Goal: Complete application form

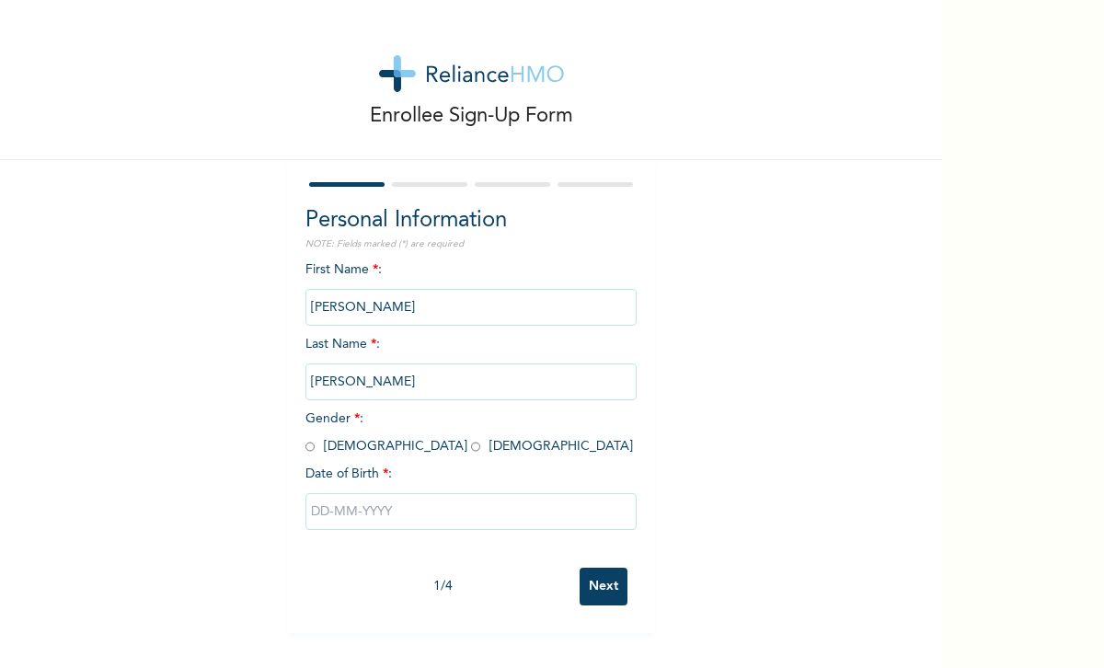
click at [471, 445] on input "radio" at bounding box center [475, 446] width 9 height 17
radio input "true"
click at [343, 511] on input "text" at bounding box center [471, 511] width 331 height 37
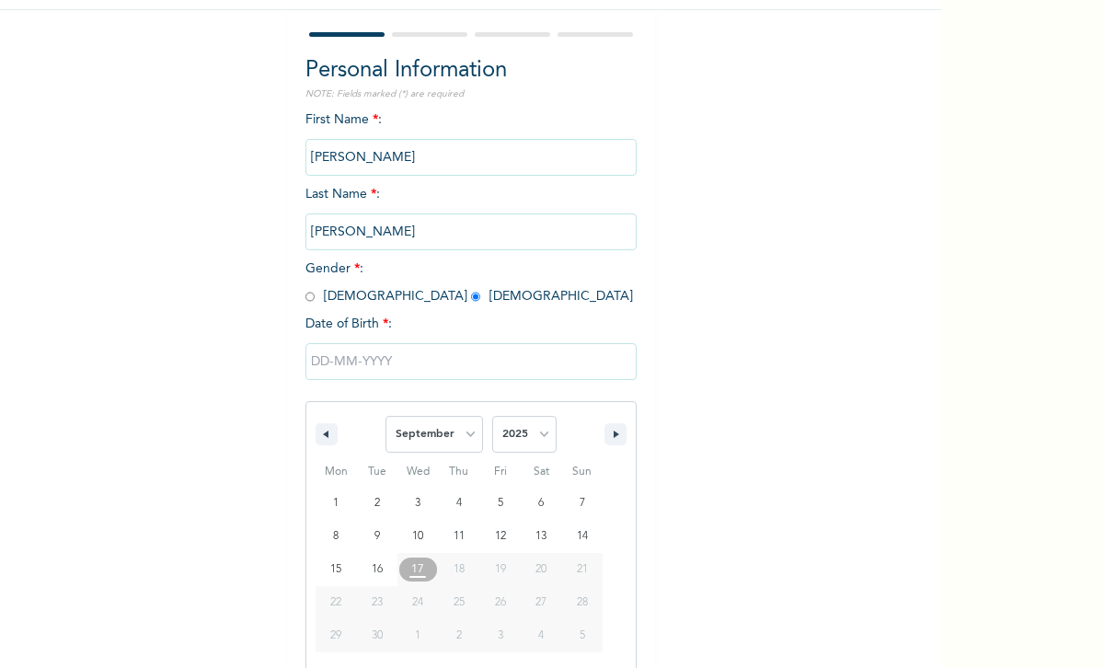
scroll to position [154, 0]
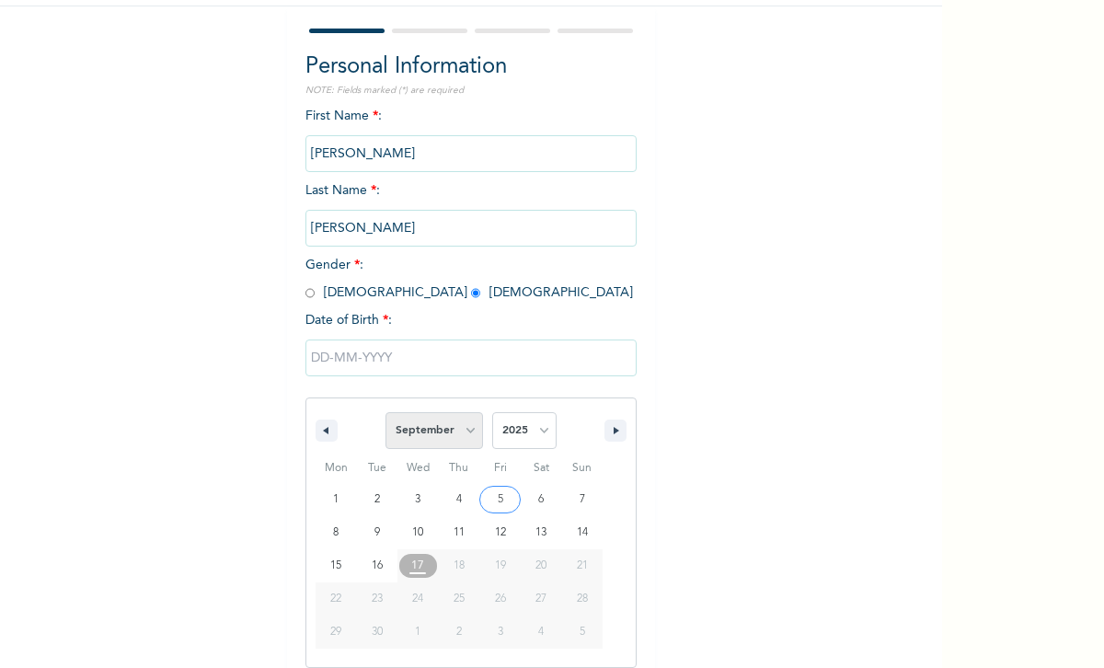
click at [449, 430] on select "January February March April May June July August September October November De…" at bounding box center [435, 430] width 98 height 37
select select "6"
click at [387, 412] on select "January February March April May June July August September October November De…" at bounding box center [435, 430] width 98 height 37
click at [517, 436] on select "2025 2024 2023 2022 2021 2020 2019 2018 2017 2016 2015 2014 2013 2012 2011 2010…" at bounding box center [524, 430] width 64 height 37
select select "1996"
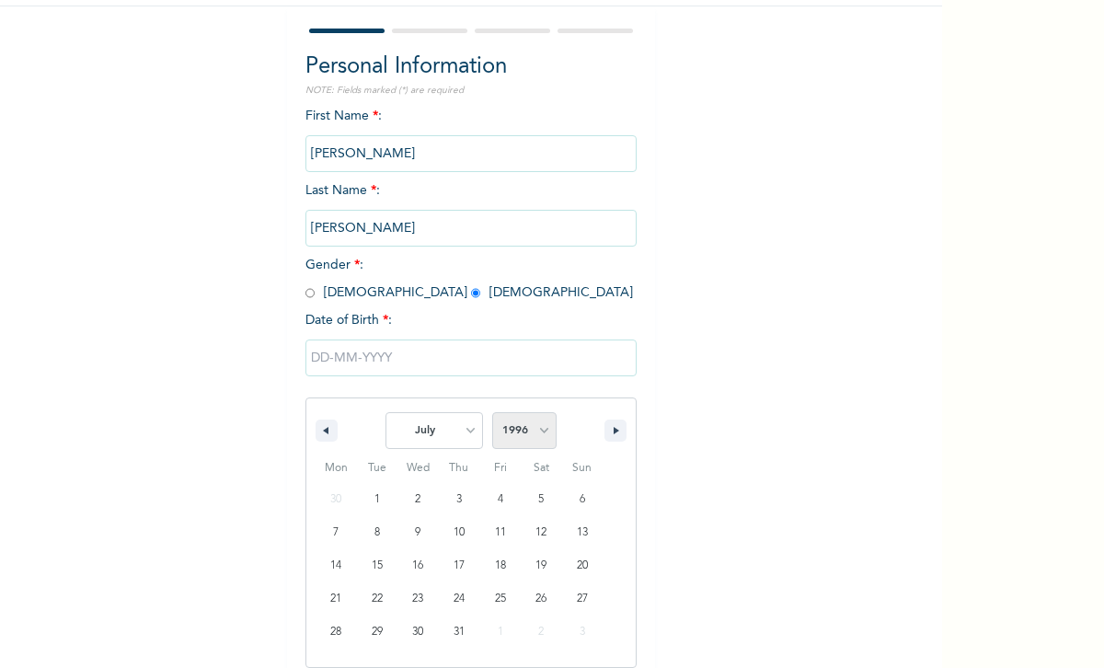
click at [492, 412] on select "2025 2024 2023 2022 2021 2020 2019 2018 2017 2016 2015 2014 2013 2012 2011 2010…" at bounding box center [524, 430] width 64 height 37
type input "[DATE]"
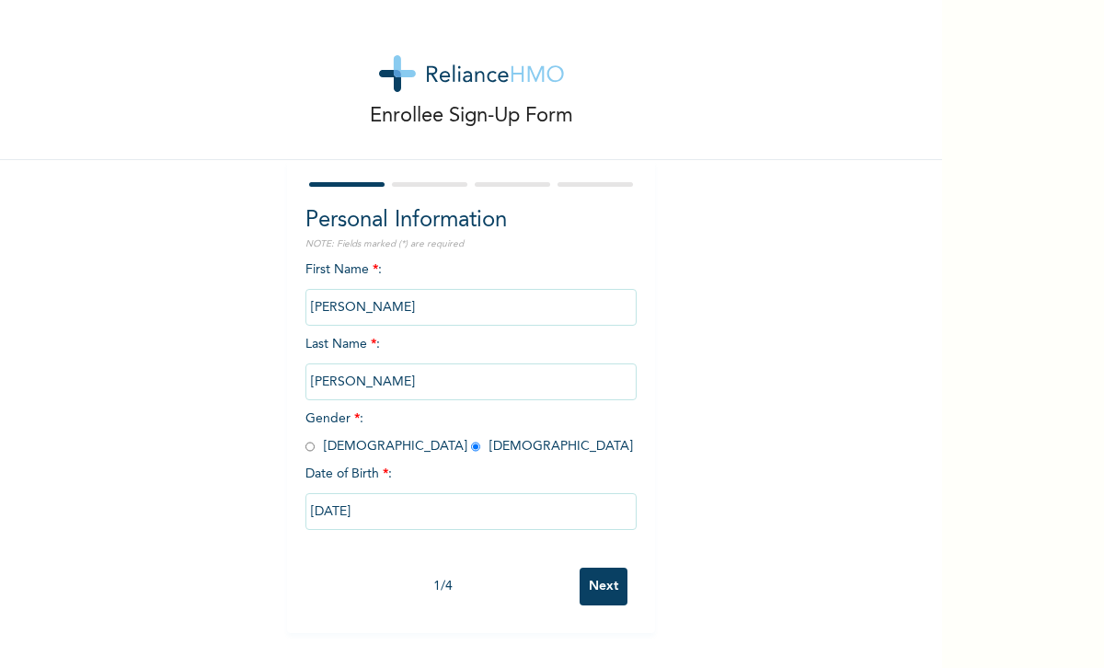
scroll to position [0, 0]
click at [599, 595] on input "Next" at bounding box center [604, 587] width 48 height 38
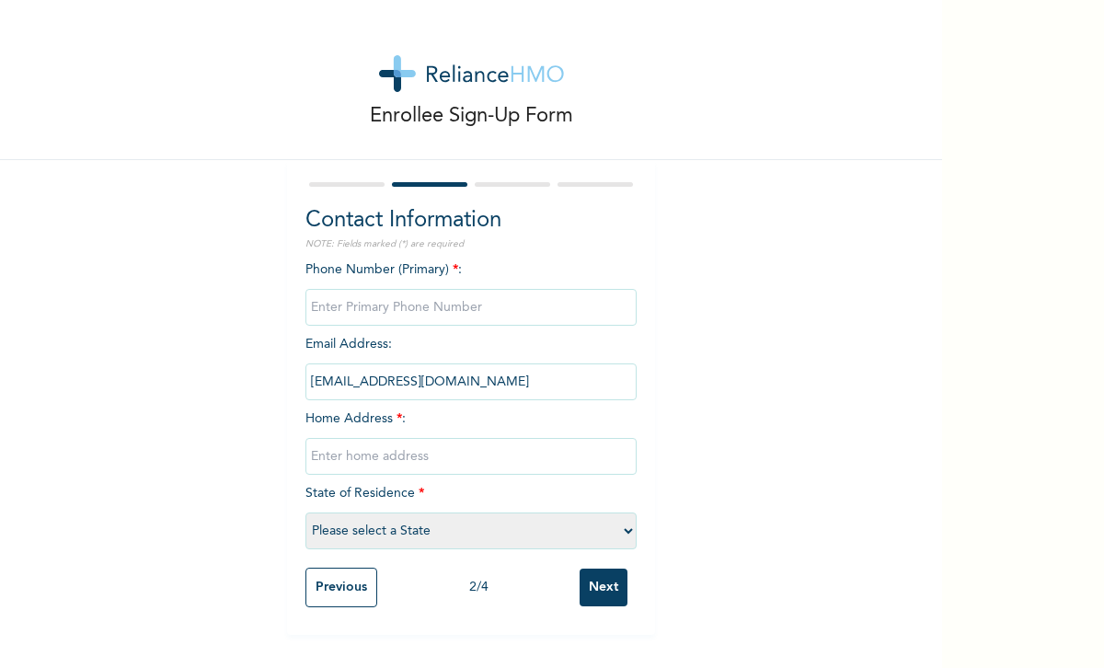
click at [351, 313] on input "phone" at bounding box center [471, 307] width 331 height 37
type input "07037521069"
click at [362, 466] on input "text" at bounding box center [471, 456] width 331 height 37
type input "2"
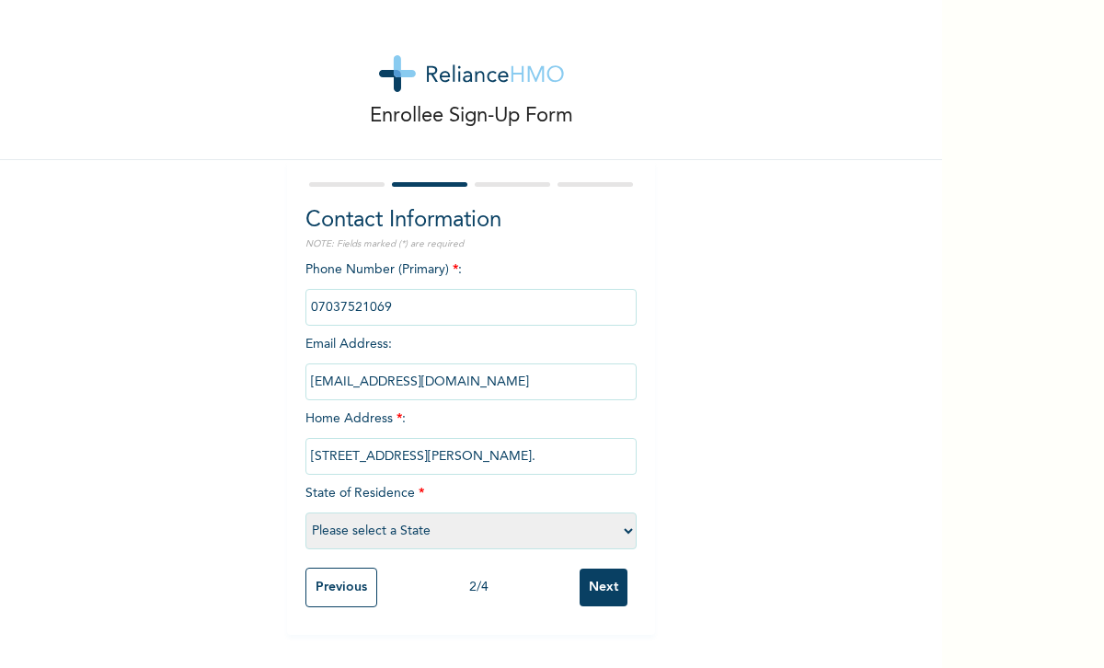
type input "[STREET_ADDRESS][PERSON_NAME]."
click at [383, 532] on select "Please select a State [PERSON_NAME] (FCT) [PERSON_NAME] Ibom [GEOGRAPHIC_DATA] …" at bounding box center [471, 531] width 331 height 37
select select "25"
click at [306, 513] on select "Please select a State [PERSON_NAME] (FCT) [PERSON_NAME] Ibom [GEOGRAPHIC_DATA] …" at bounding box center [471, 531] width 331 height 37
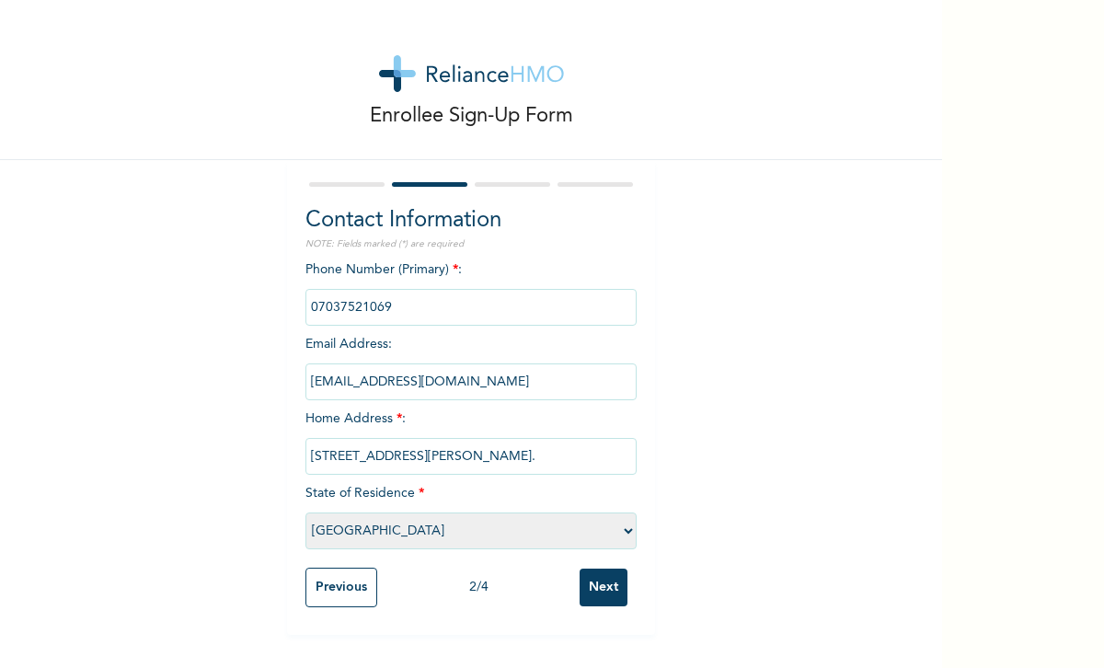
click at [607, 586] on input "Next" at bounding box center [604, 588] width 48 height 38
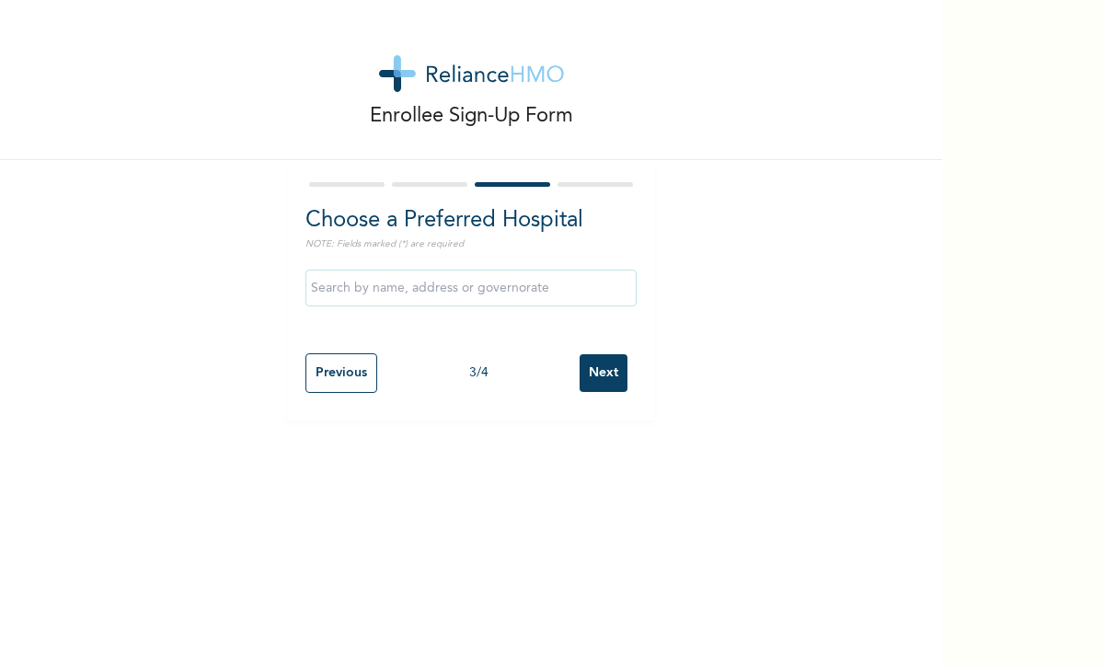
click at [603, 378] on input "Next" at bounding box center [604, 373] width 48 height 38
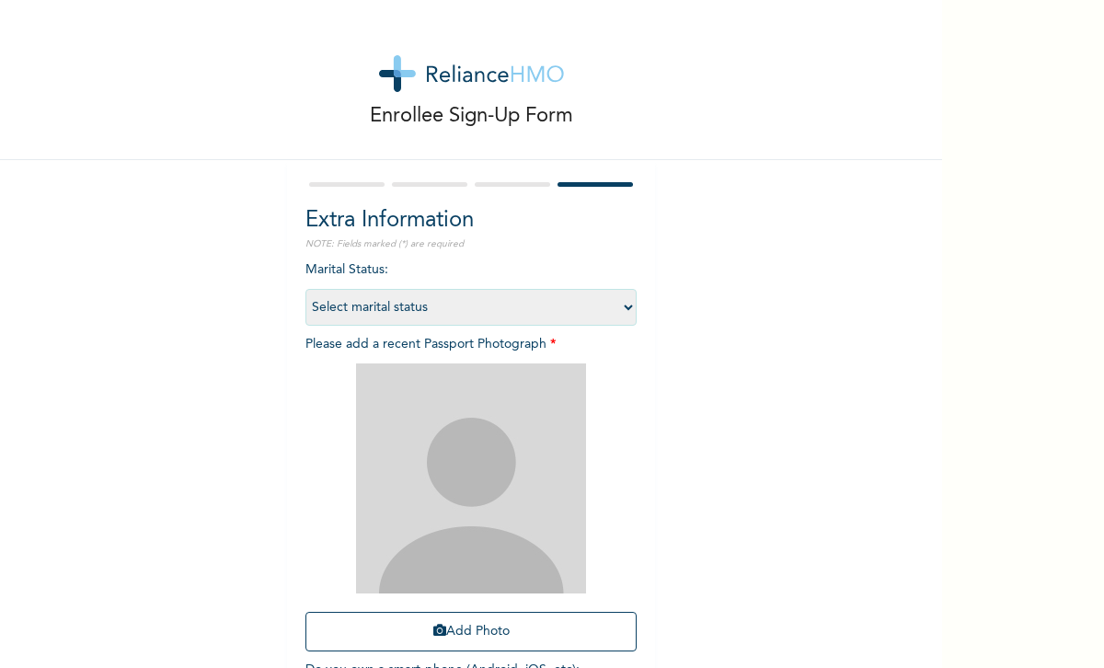
click at [369, 304] on select "Select marital status [DEMOGRAPHIC_DATA] Married [DEMOGRAPHIC_DATA] Widow/[DEMO…" at bounding box center [471, 307] width 331 height 37
select select "1"
click at [306, 289] on select "Select marital status [DEMOGRAPHIC_DATA] Married [DEMOGRAPHIC_DATA] Widow/[DEMO…" at bounding box center [471, 307] width 331 height 37
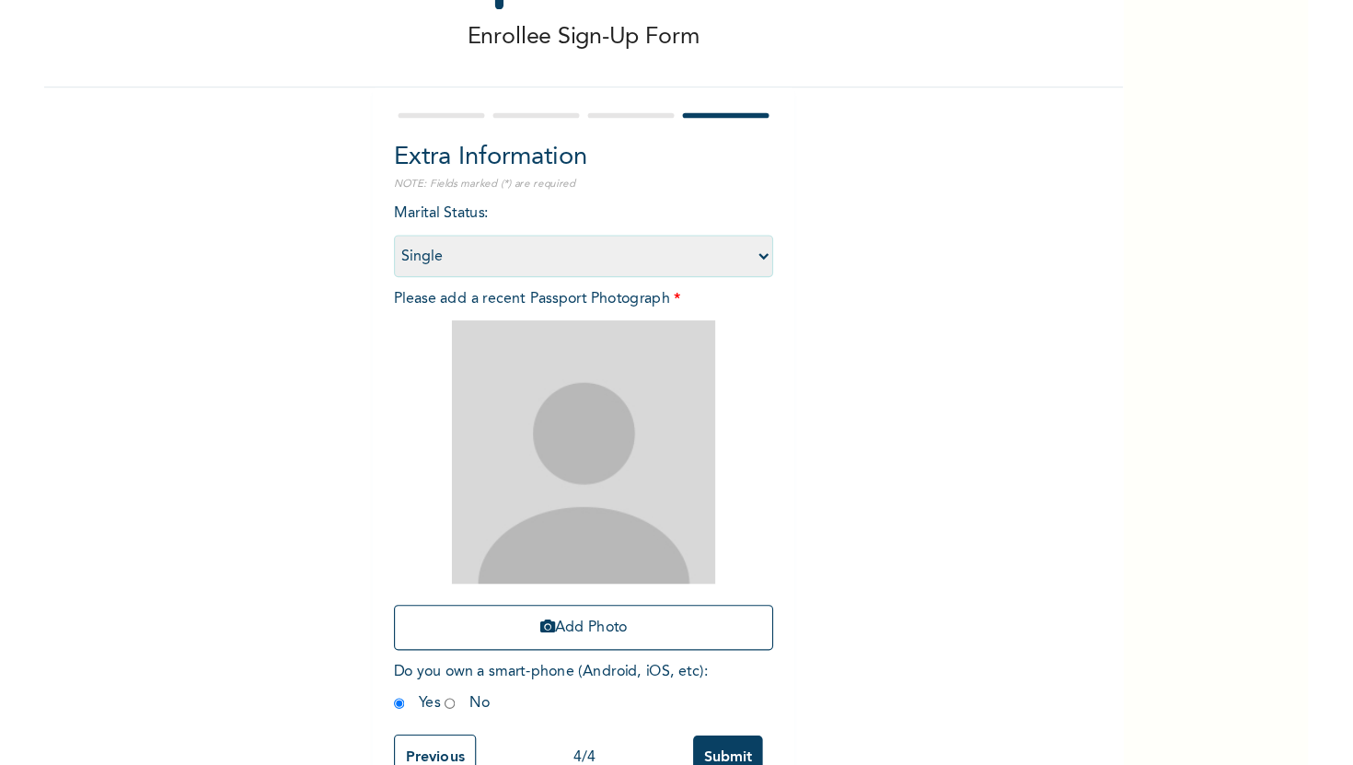
scroll to position [126, 0]
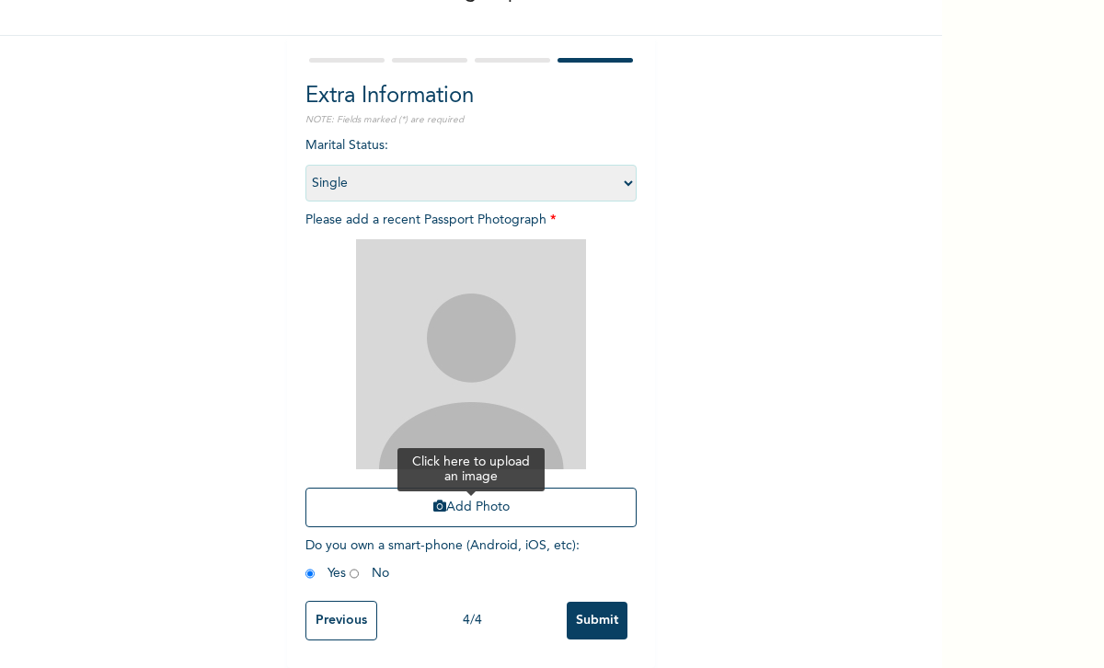
click at [444, 501] on icon "button" at bounding box center [439, 506] width 13 height 13
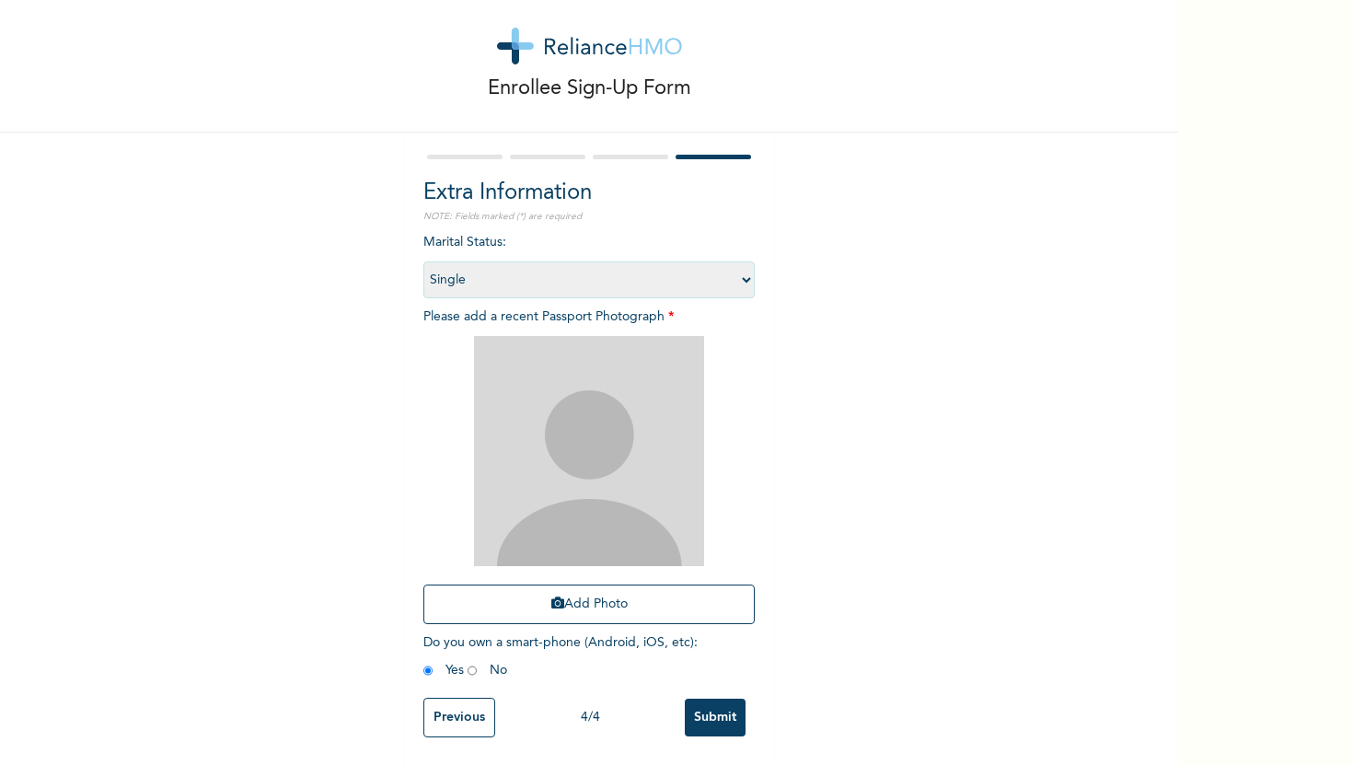
scroll to position [29, 0]
